Goal: Transaction & Acquisition: Purchase product/service

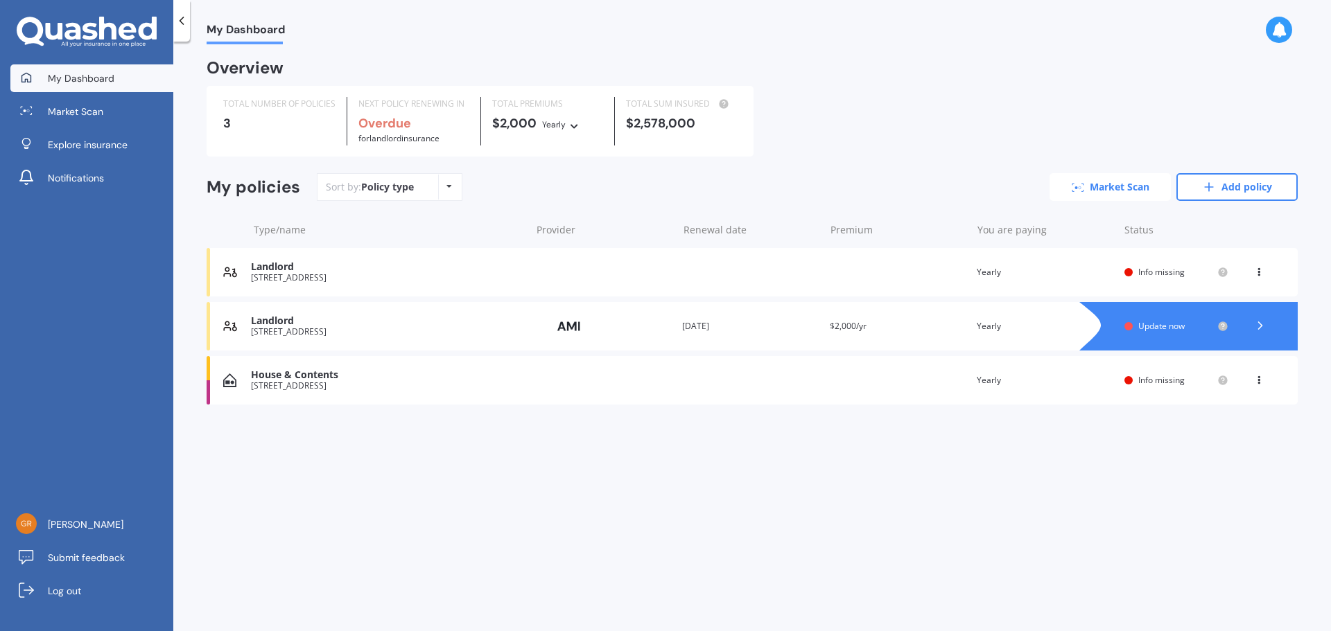
click at [716, 188] on link "Market Scan" at bounding box center [1109, 187] width 121 height 28
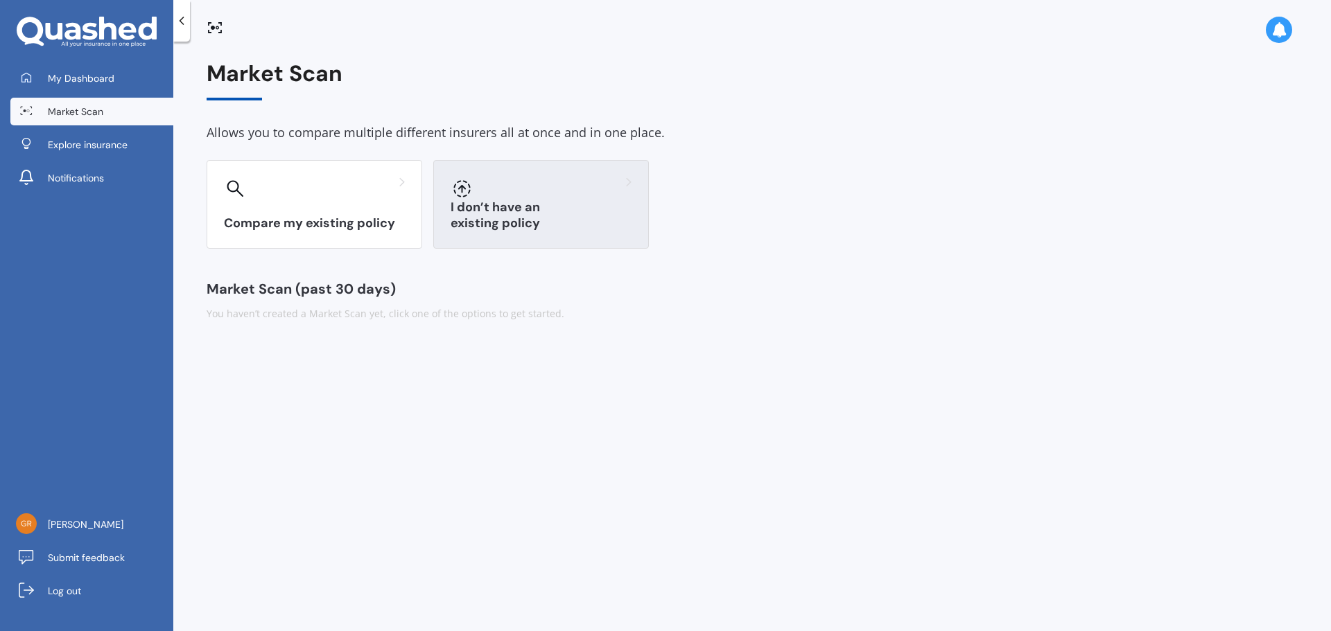
click at [474, 217] on h3 "I don’t have an existing policy" at bounding box center [541, 216] width 181 height 32
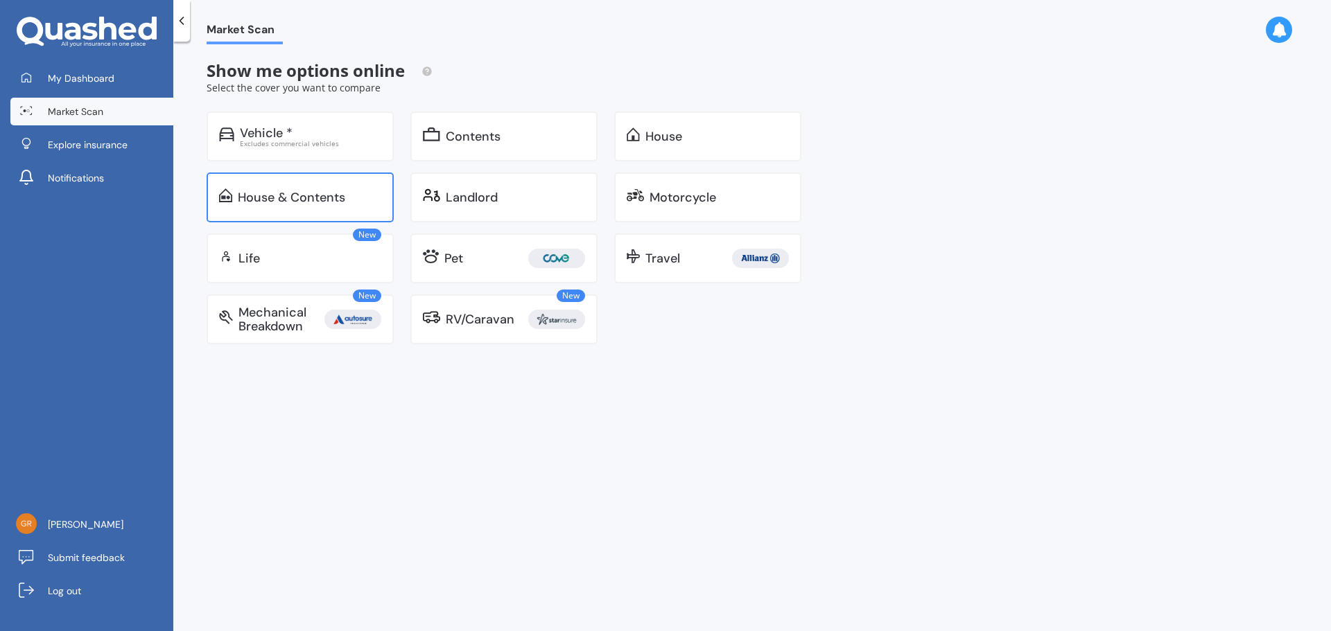
click at [340, 202] on div "House & Contents" at bounding box center [291, 198] width 107 height 14
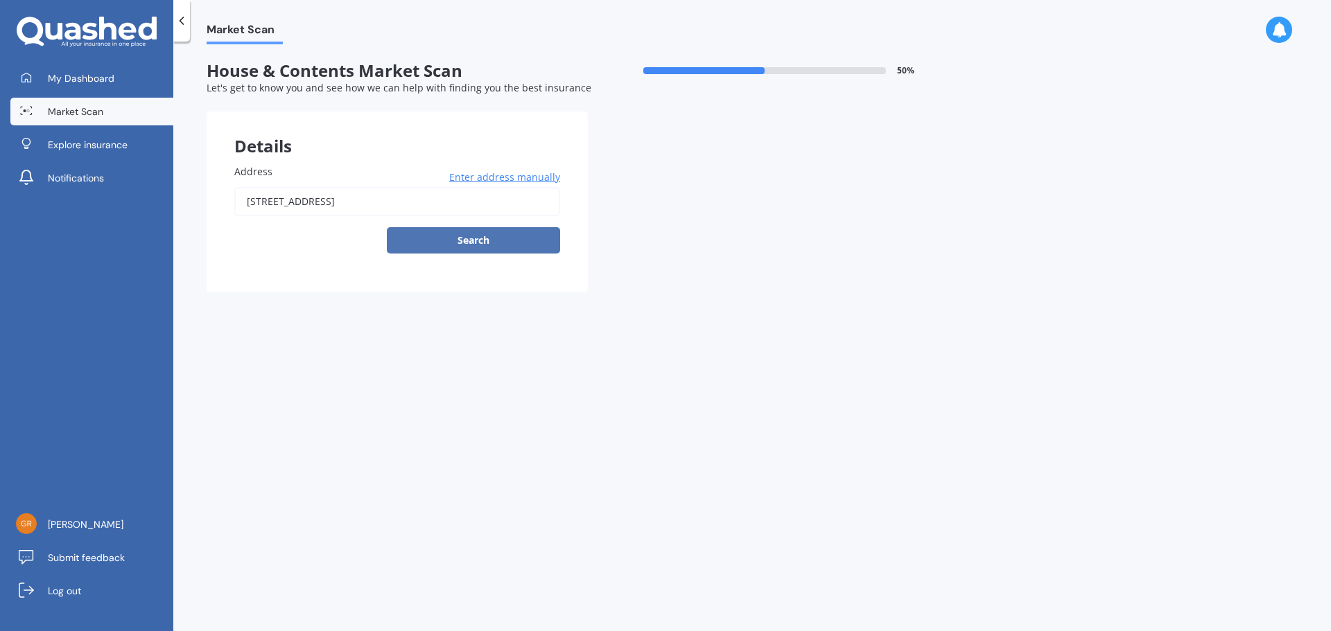
click at [521, 239] on button "Search" at bounding box center [473, 240] width 173 height 26
type input "[STREET_ADDRESS]"
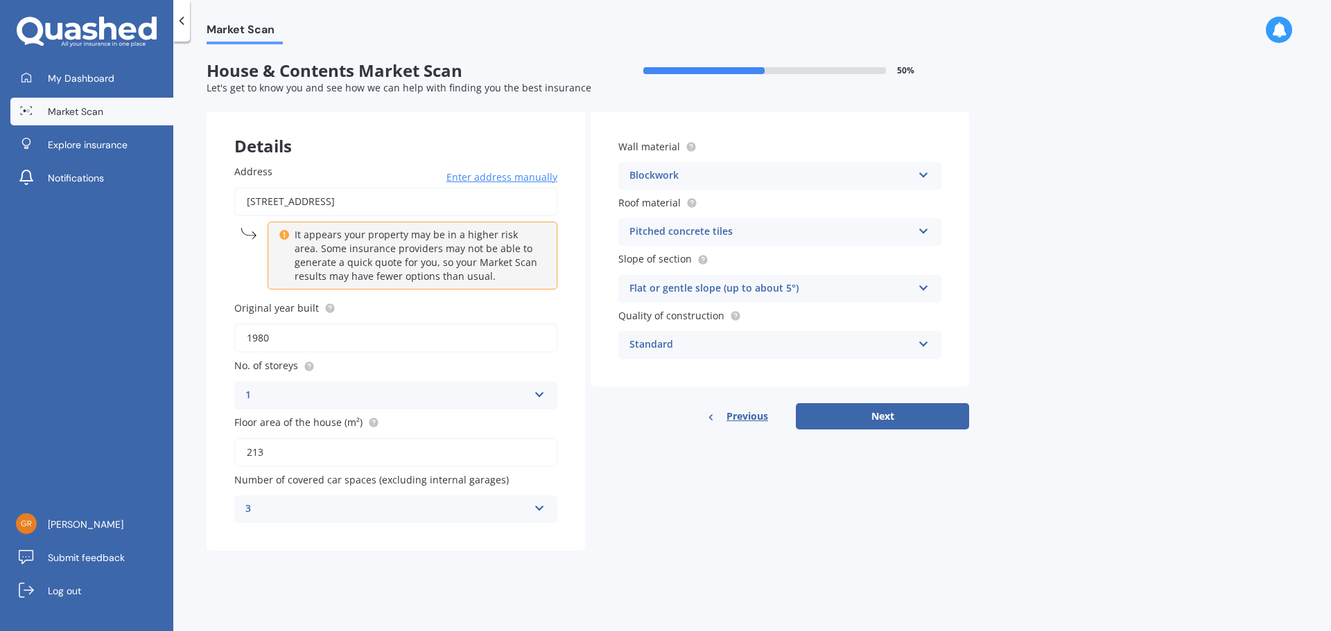
click at [716, 175] on icon at bounding box center [924, 173] width 12 height 10
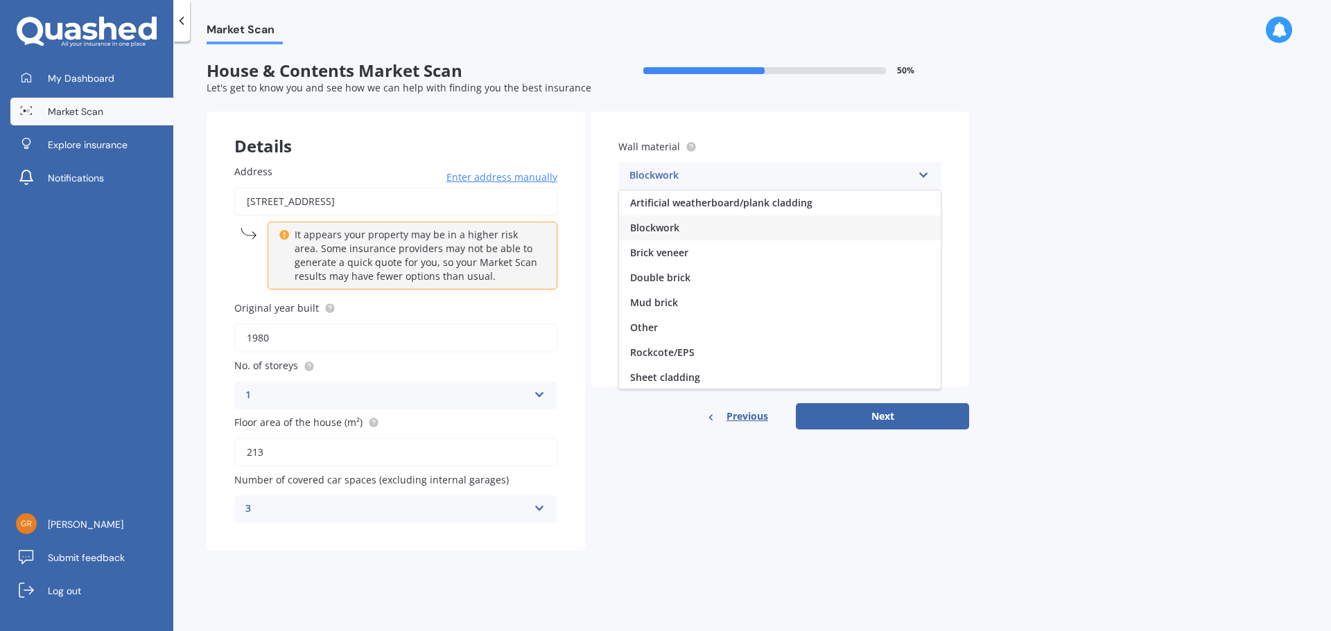
click at [712, 224] on div "Blockwork" at bounding box center [780, 228] width 322 height 25
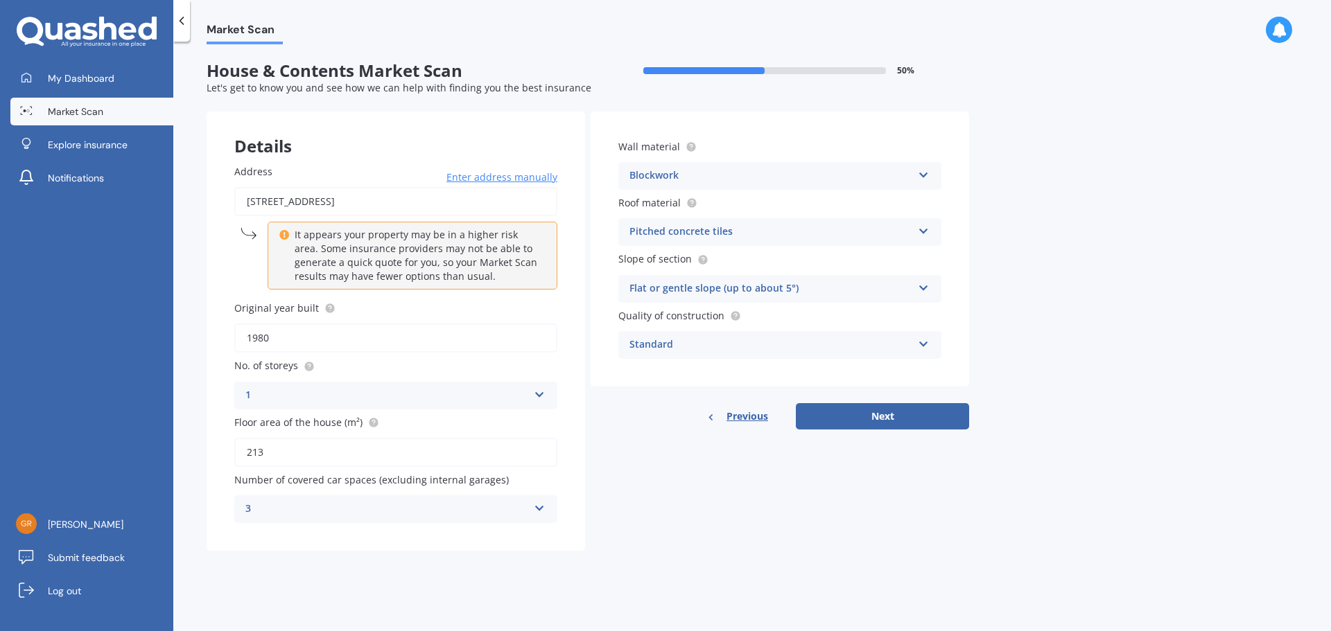
click at [716, 229] on icon at bounding box center [924, 229] width 12 height 10
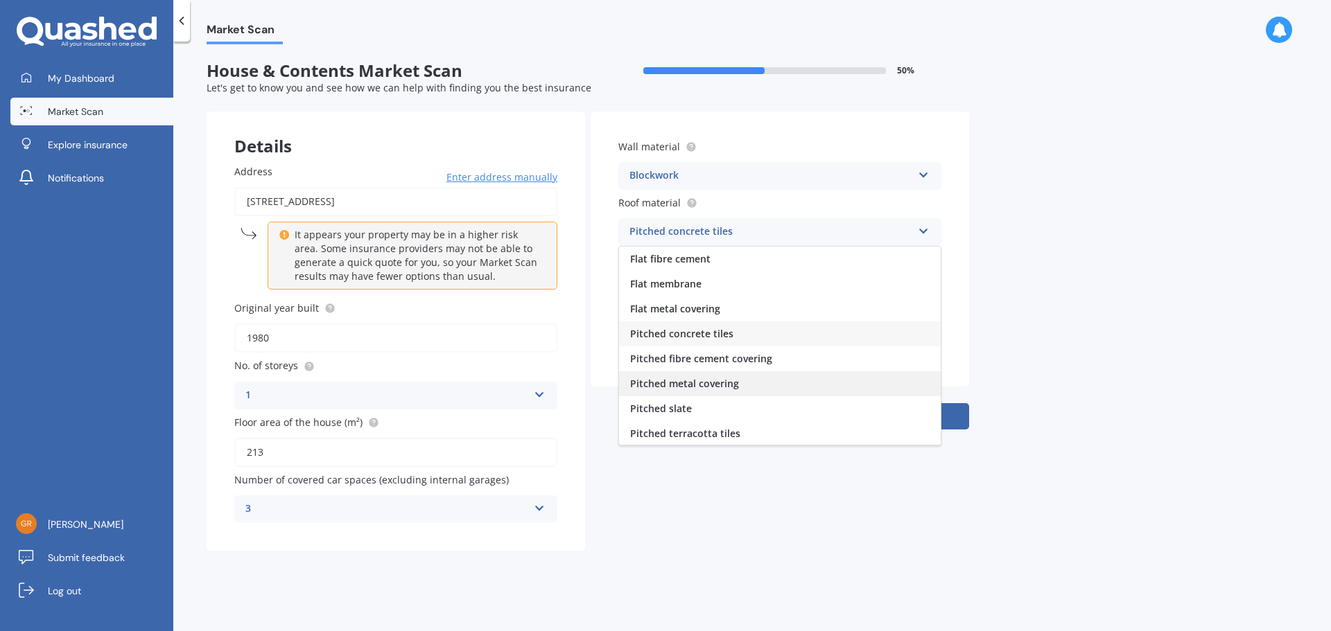
click at [716, 383] on span "Pitched metal covering" at bounding box center [684, 383] width 109 height 13
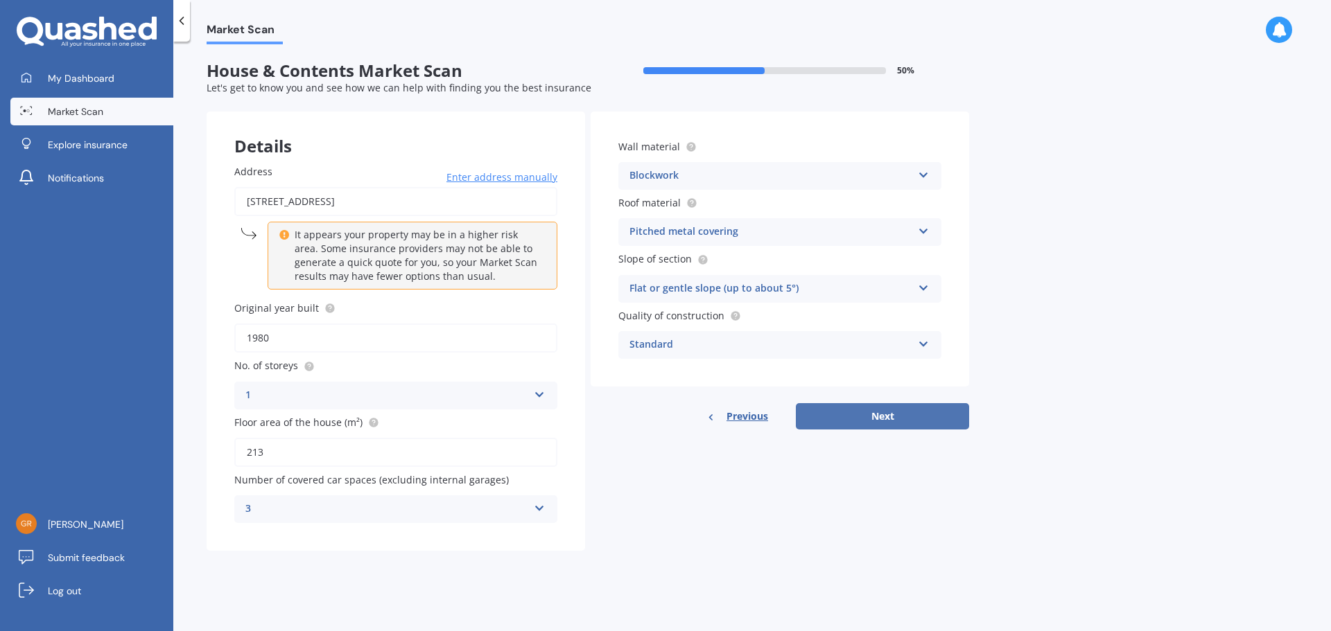
click at [716, 416] on button "Next" at bounding box center [882, 416] width 173 height 26
select select "16"
select select "05"
select select "1974"
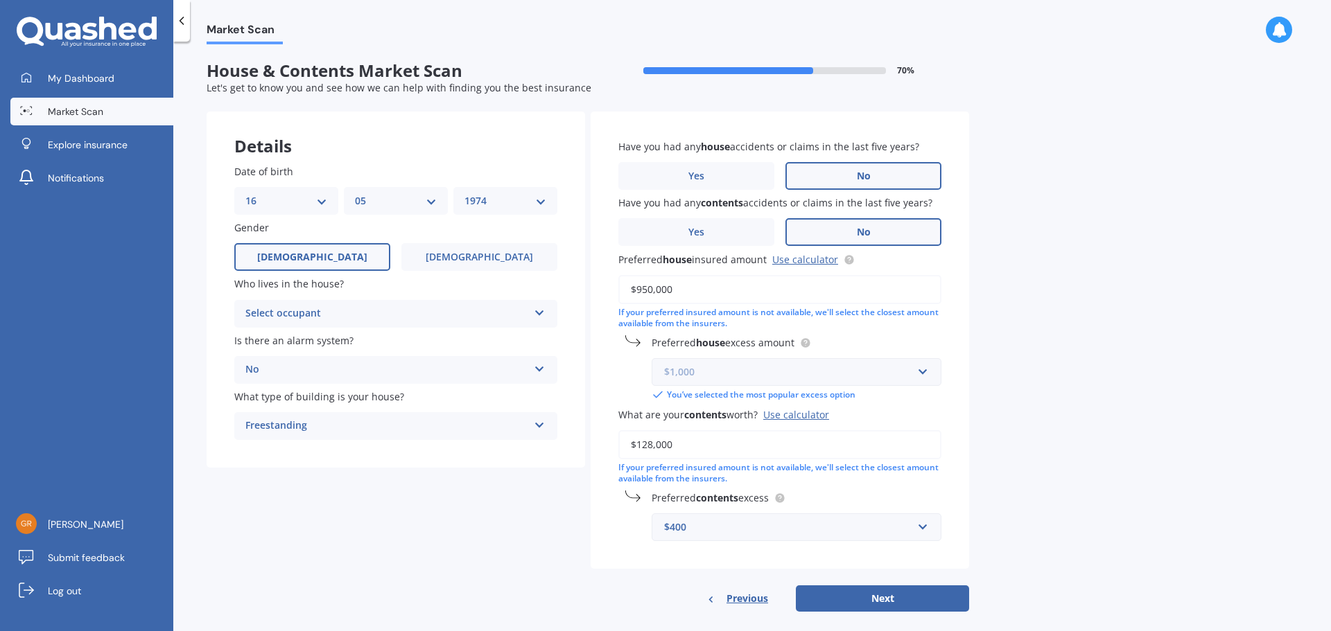
click at [716, 373] on input "text" at bounding box center [791, 372] width 277 height 26
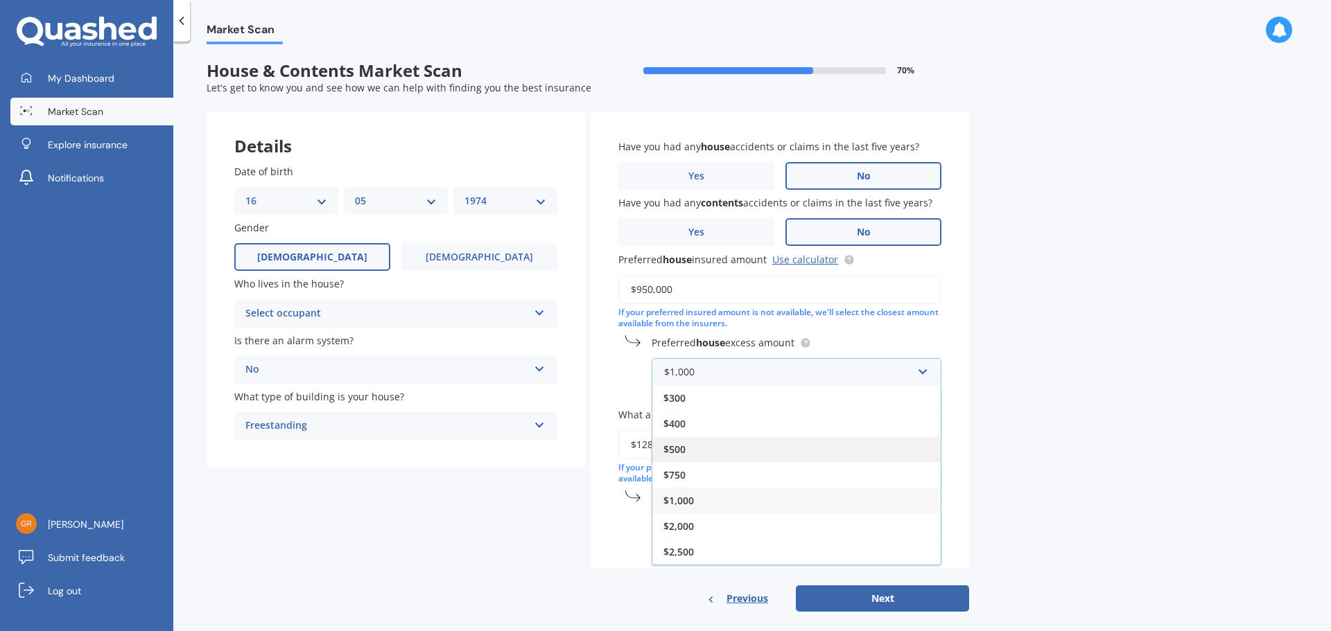
click at [683, 419] on span "$500" at bounding box center [674, 449] width 22 height 13
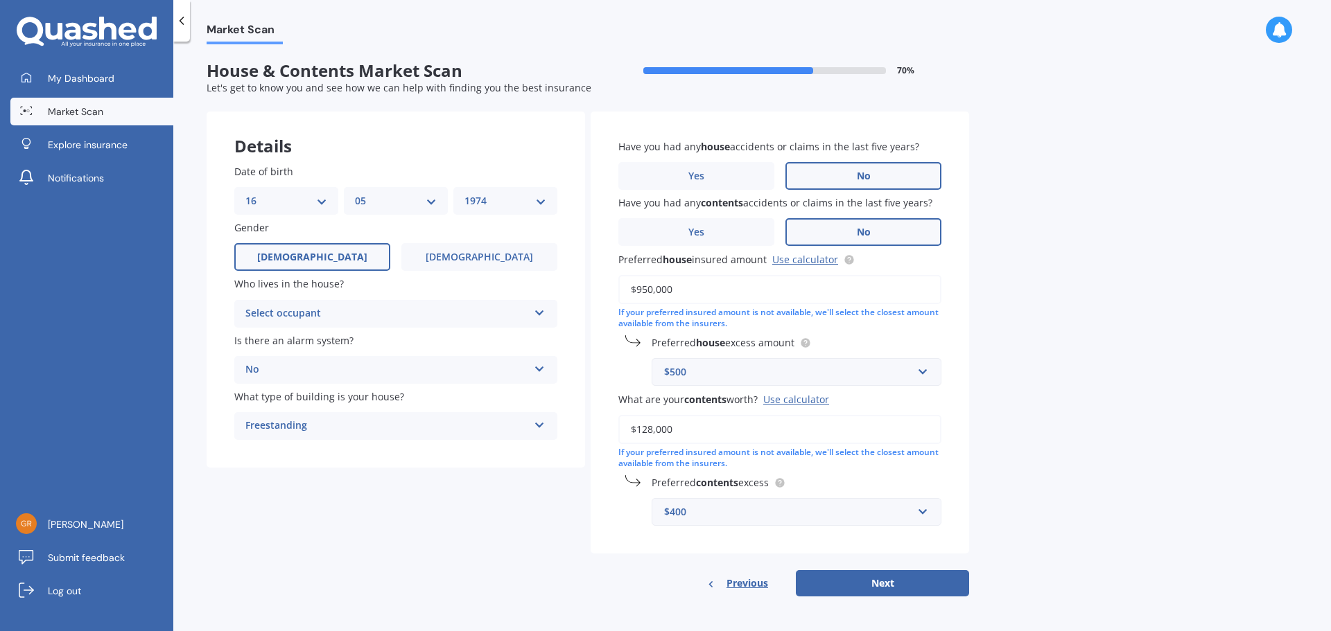
click at [476, 314] on div "Select occupant" at bounding box center [386, 314] width 283 height 17
click at [272, 340] on span "Owner" at bounding box center [261, 340] width 31 height 13
click at [442, 419] on div "Freestanding" at bounding box center [386, 426] width 283 height 17
click at [716, 419] on button "Next" at bounding box center [882, 583] width 173 height 26
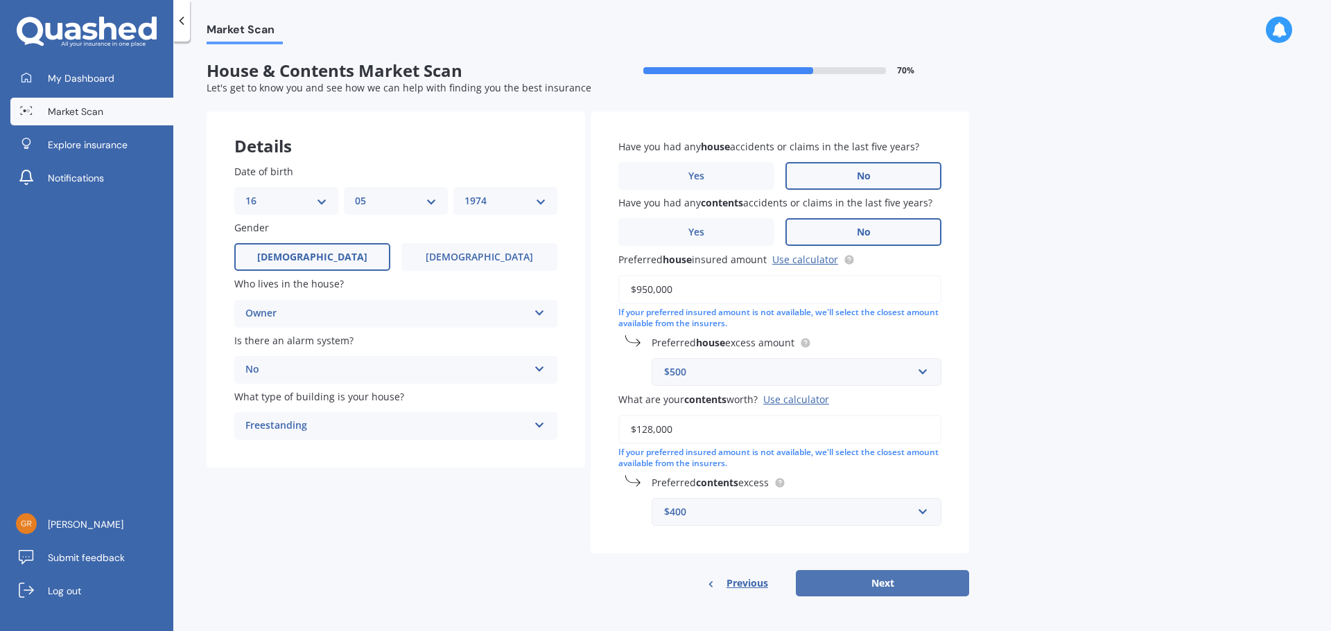
select select "16"
select select "05"
select select "1974"
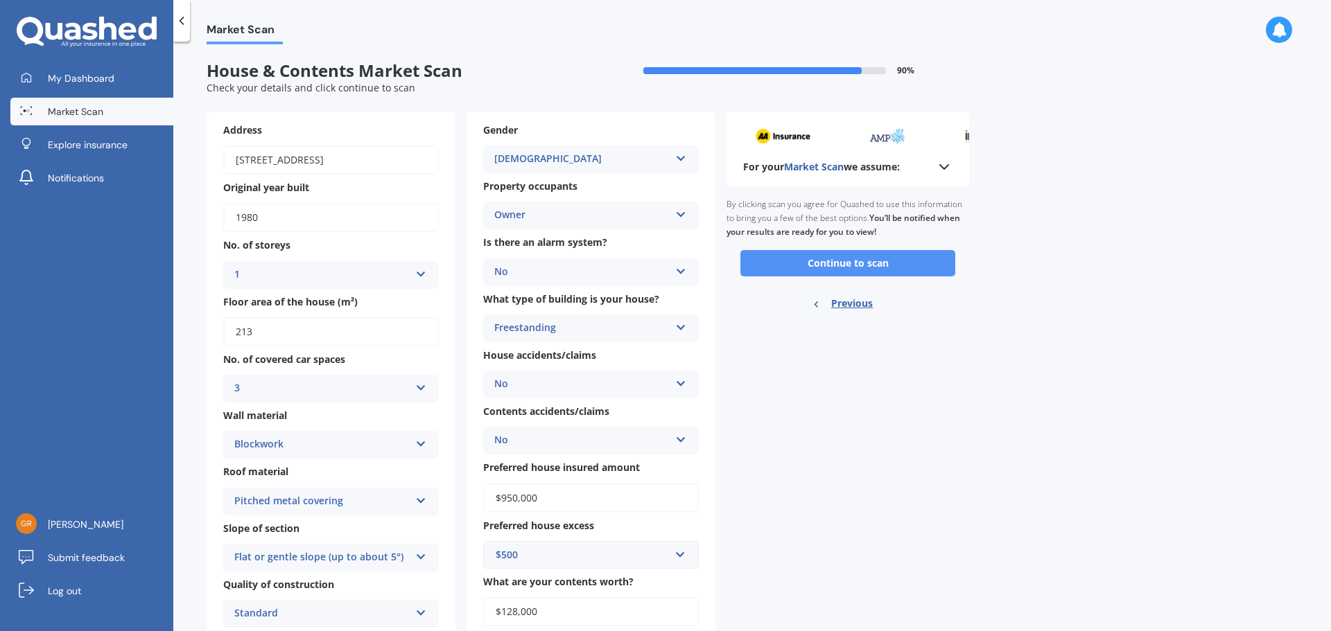
click at [716, 263] on button "Continue to scan" at bounding box center [847, 263] width 215 height 26
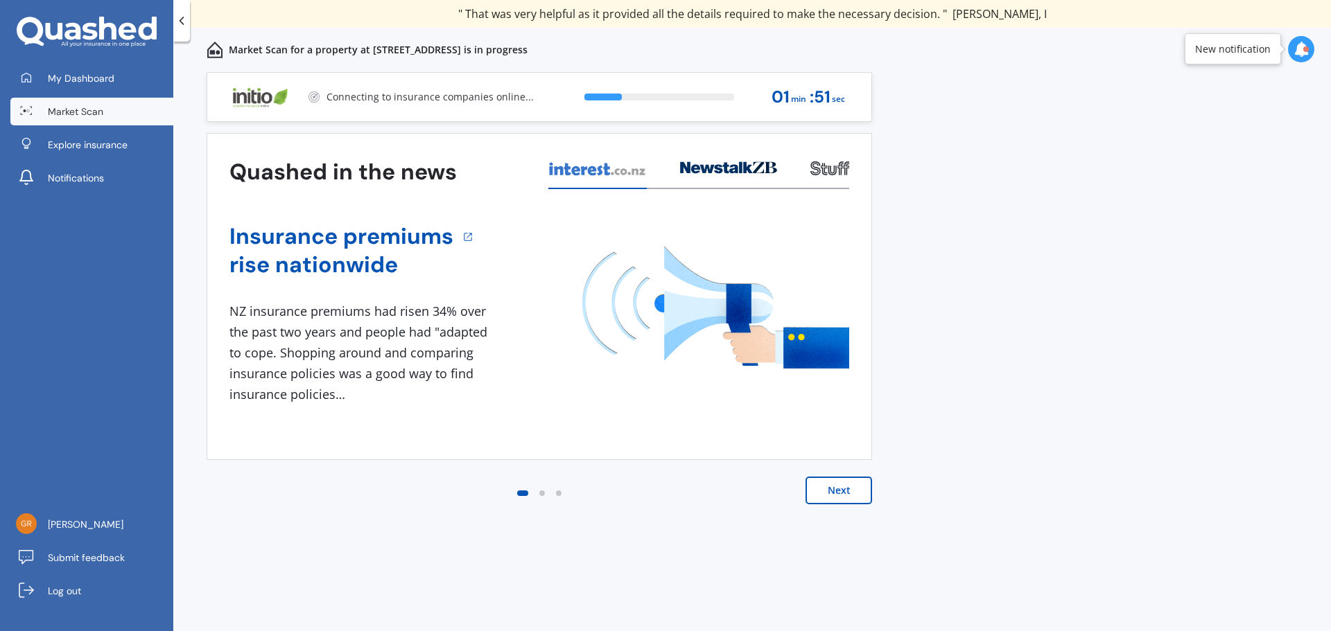
click at [716, 51] on icon at bounding box center [1300, 49] width 15 height 15
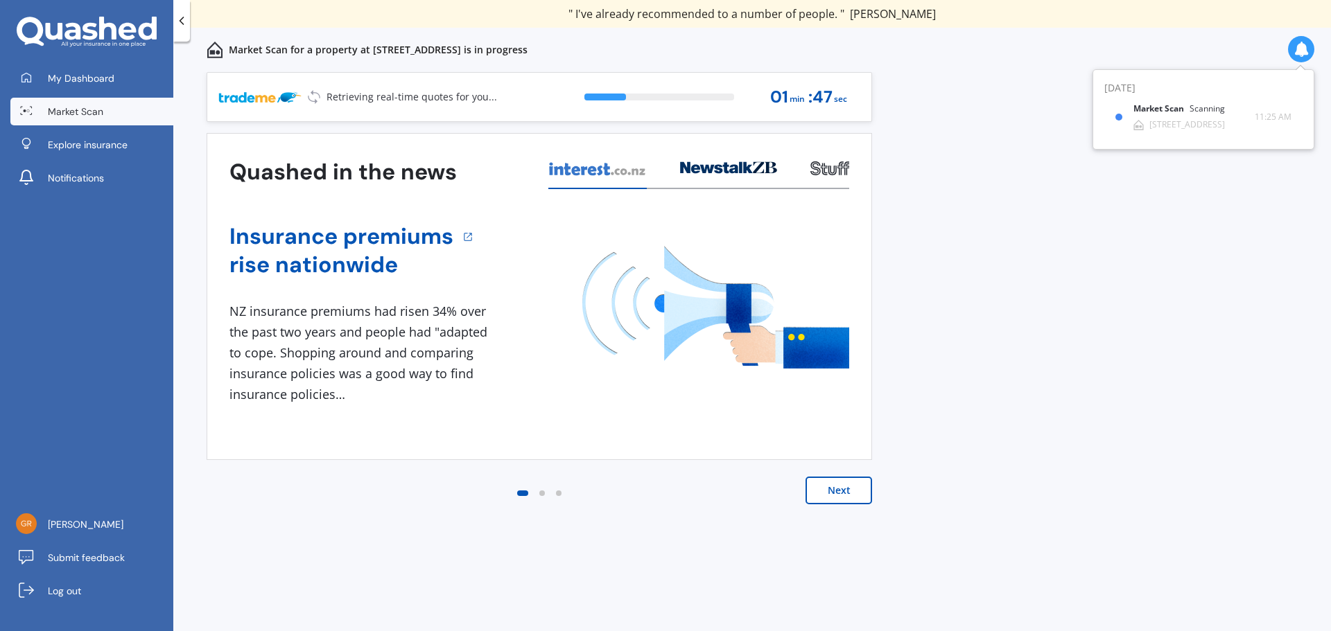
click at [716, 154] on div "Previous 60,000+ Kiwis have signed up to shop and save on insurance with us " H…" at bounding box center [751, 367] width 1157 height 590
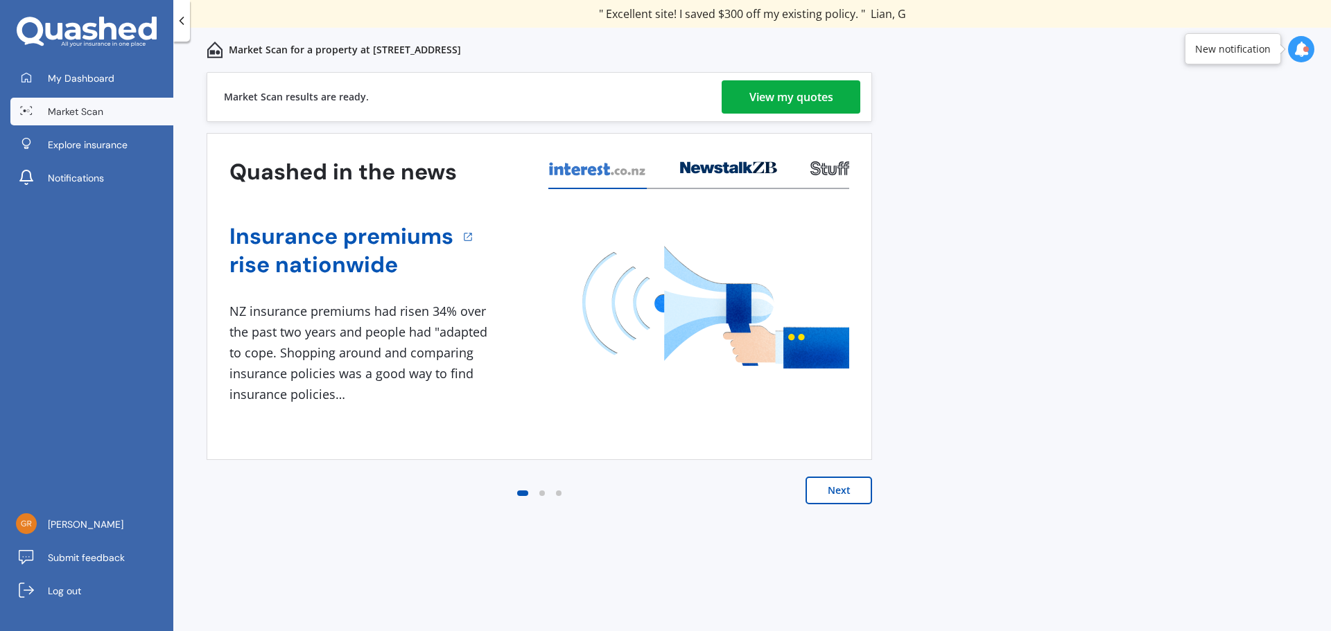
click at [716, 93] on div "View my quotes" at bounding box center [791, 96] width 84 height 33
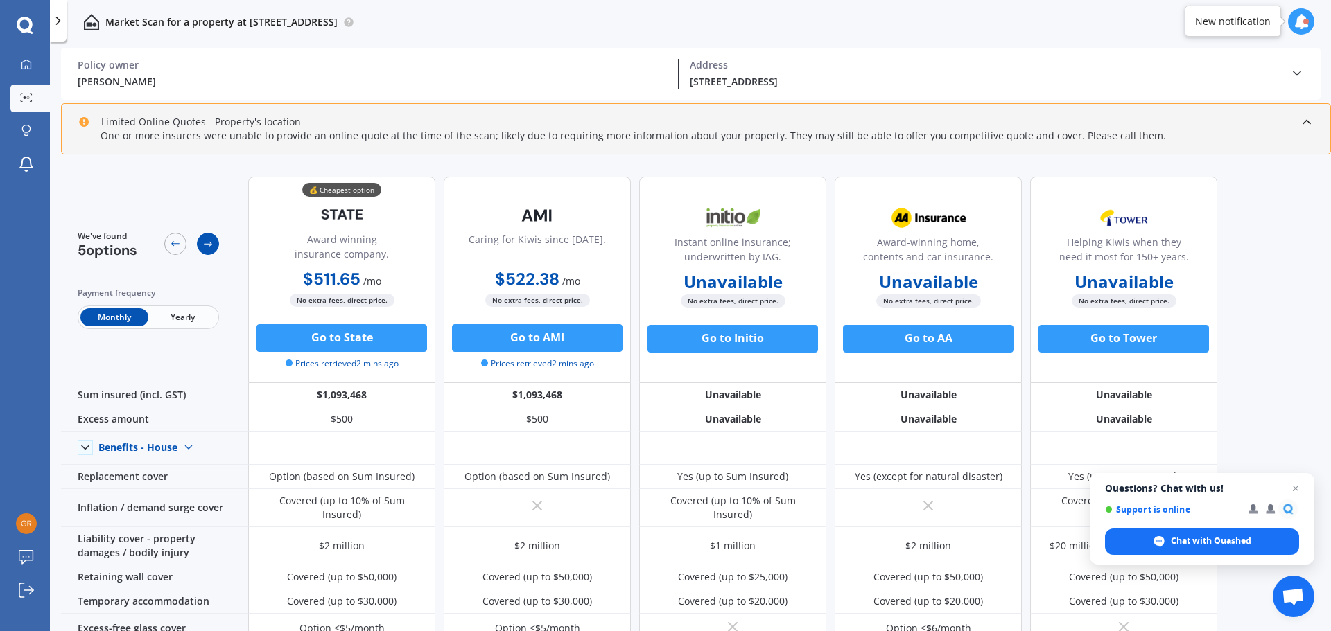
click at [209, 243] on icon at bounding box center [207, 243] width 11 height 11
click at [179, 243] on icon at bounding box center [175, 243] width 11 height 11
